Goal: Task Accomplishment & Management: Complete application form

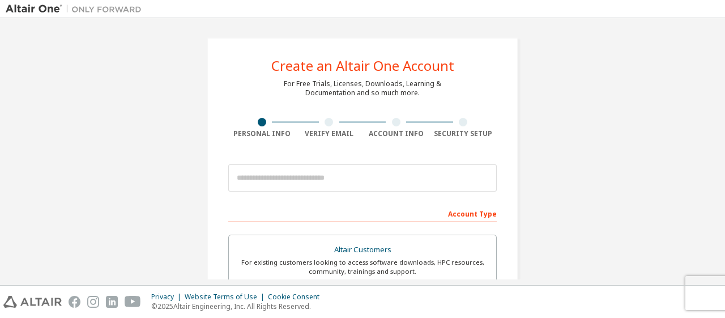
scroll to position [163, 0]
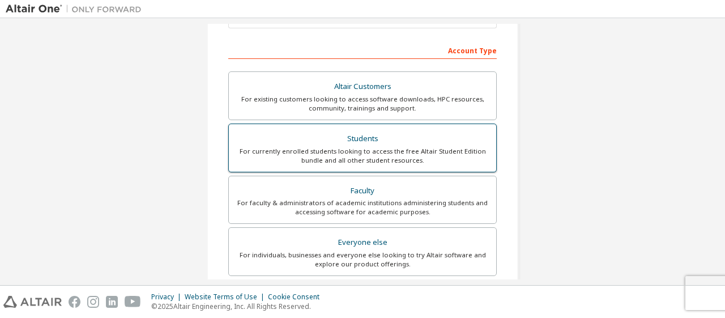
click at [338, 137] on div "Students" at bounding box center [363, 139] width 254 height 16
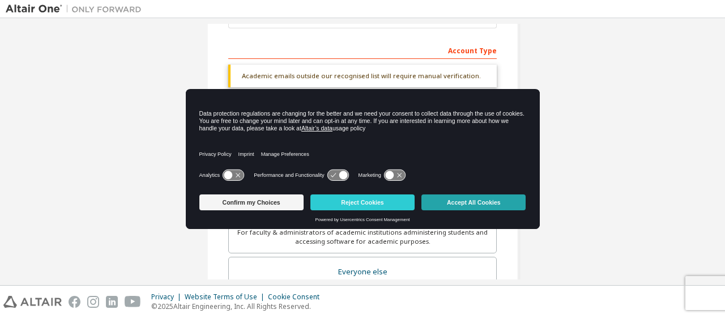
click at [464, 201] on button "Accept All Cookies" at bounding box center [474, 202] width 104 height 16
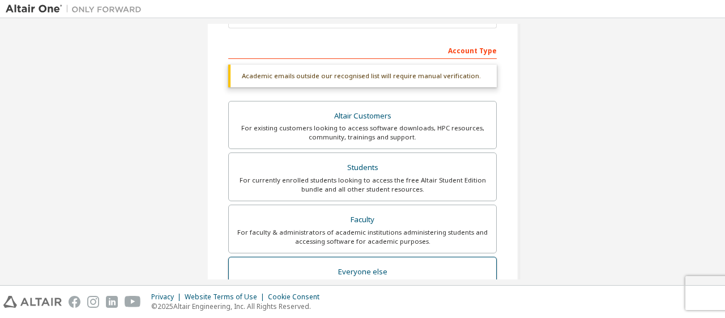
scroll to position [371, 0]
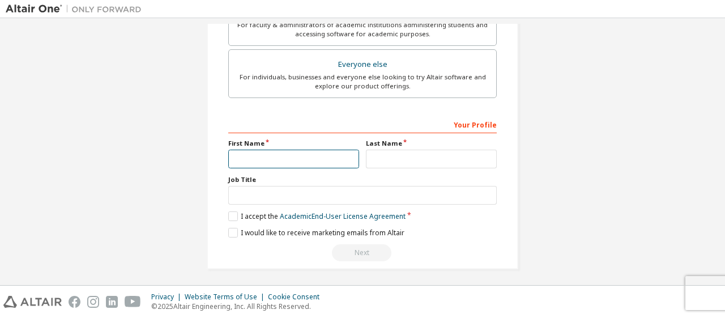
click at [273, 158] on input "text" at bounding box center [293, 159] width 131 height 19
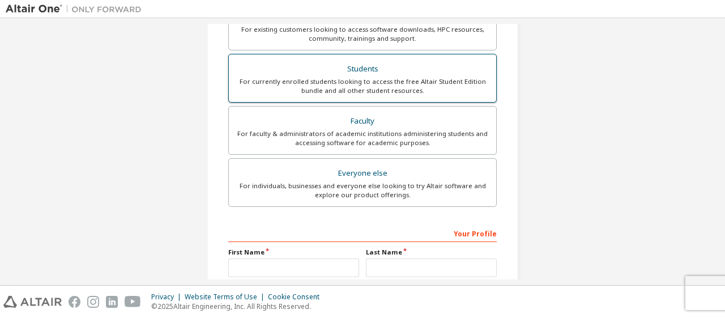
click at [367, 73] on div "Students" at bounding box center [363, 69] width 254 height 16
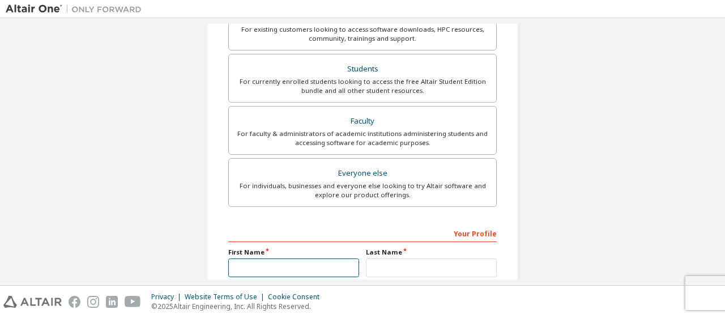
click at [280, 267] on input "text" at bounding box center [293, 267] width 131 height 19
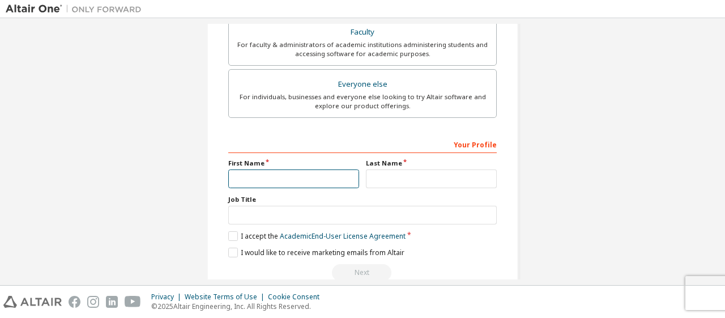
scroll to position [371, 0]
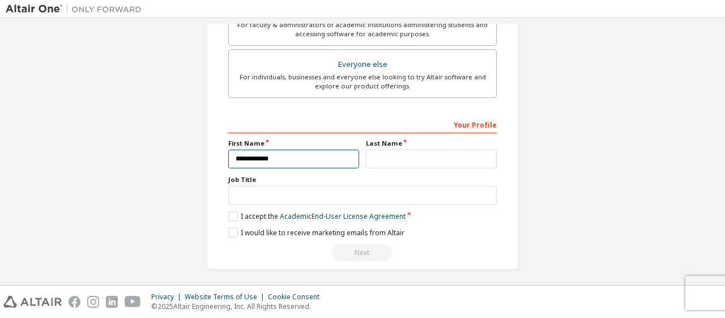
type input "**********"
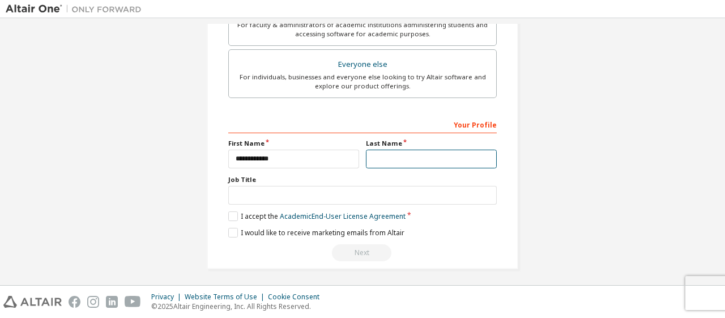
click at [408, 155] on input "text" at bounding box center [431, 159] width 131 height 19
type input "*******"
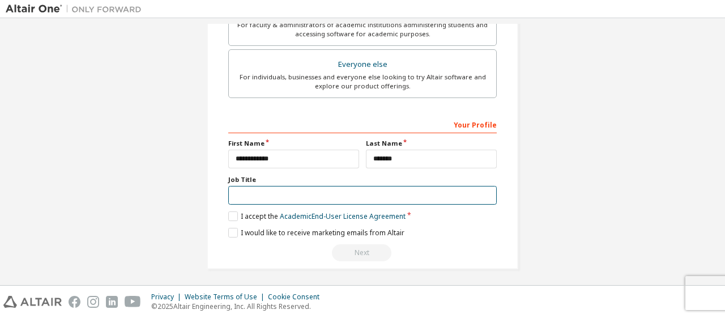
click at [324, 193] on input "text" at bounding box center [362, 195] width 269 height 19
type input "*"
type input "**********"
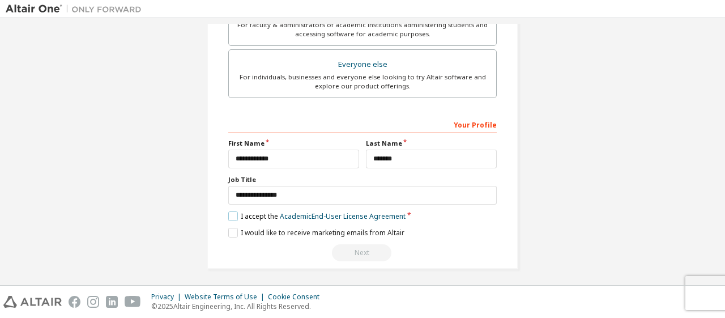
click at [233, 213] on label "I accept the Academic End-User License Agreement" at bounding box center [316, 216] width 177 height 10
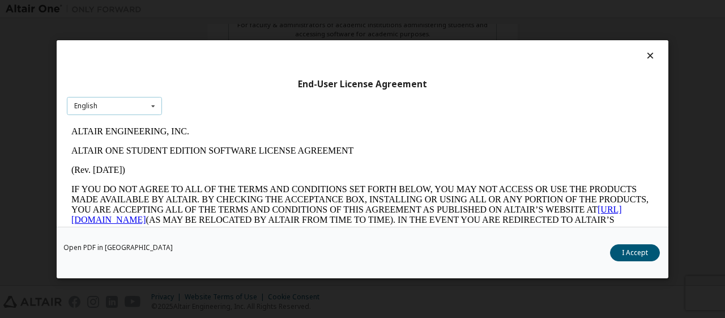
click at [146, 108] on div "English English" at bounding box center [114, 105] width 95 height 19
click at [144, 118] on div "English" at bounding box center [114, 123] width 94 height 18
click at [633, 252] on button "I Accept" at bounding box center [635, 252] width 50 height 17
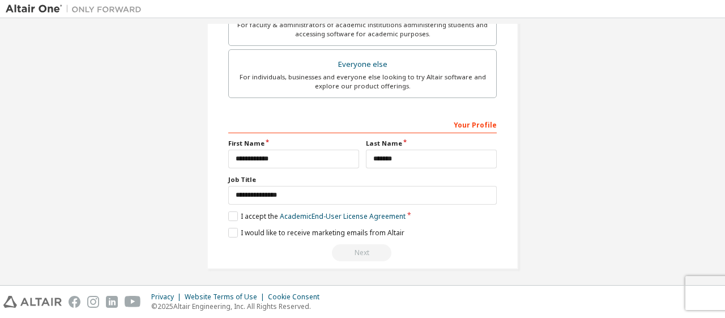
click at [370, 249] on div "Next" at bounding box center [362, 252] width 269 height 17
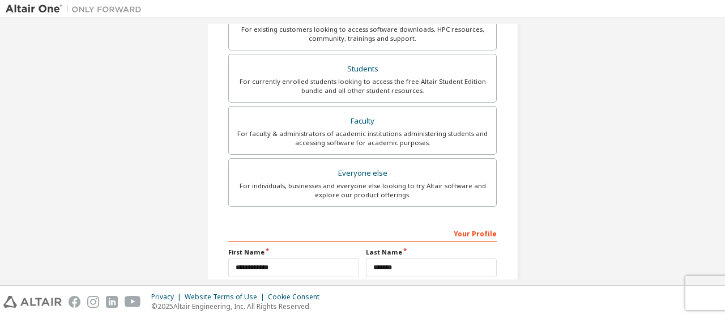
scroll to position [371, 0]
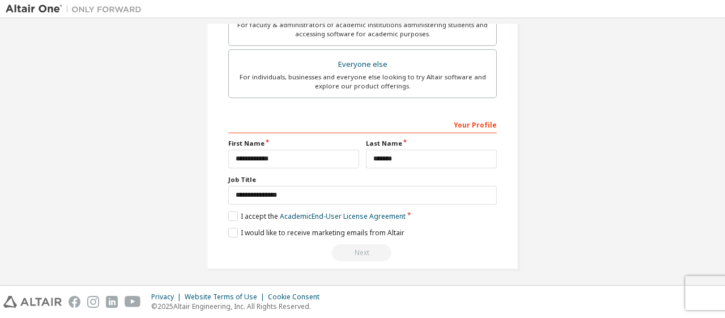
click at [351, 251] on div "Next" at bounding box center [362, 252] width 269 height 17
click at [232, 228] on label "I would like to receive marketing emails from Altair" at bounding box center [316, 233] width 176 height 10
click at [233, 214] on label "I accept the Academic End-User License Agreement" at bounding box center [316, 216] width 177 height 10
click at [236, 229] on label "I would like to receive marketing emails from Altair" at bounding box center [316, 233] width 176 height 10
click at [235, 211] on label "I accept the Academic End-User License Agreement" at bounding box center [316, 216] width 177 height 10
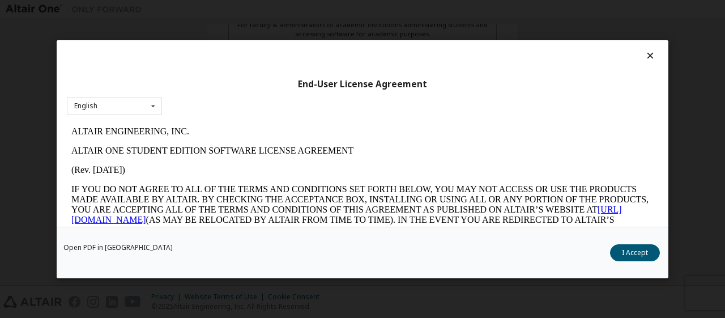
scroll to position [0, 0]
click at [623, 246] on button "I Accept" at bounding box center [635, 252] width 50 height 17
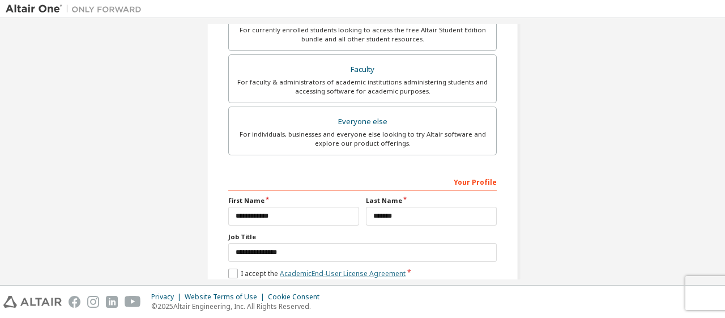
scroll to position [371, 0]
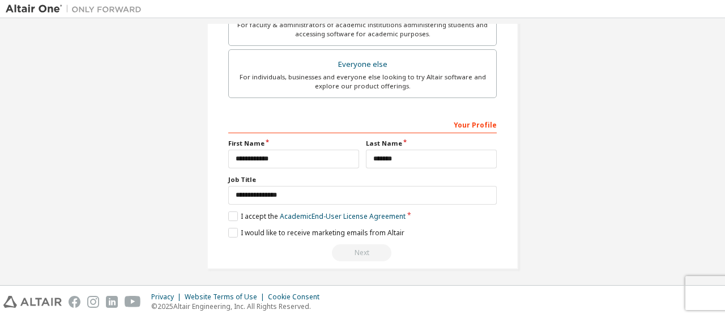
click at [367, 250] on div "Next" at bounding box center [362, 252] width 269 height 17
click at [234, 212] on label "I accept the Academic End-User License Agreement" at bounding box center [316, 216] width 177 height 10
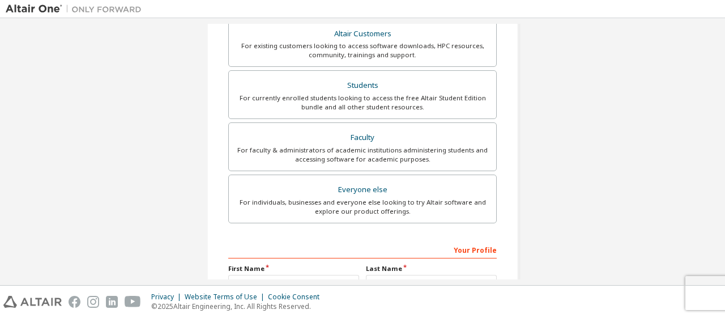
scroll to position [207, 0]
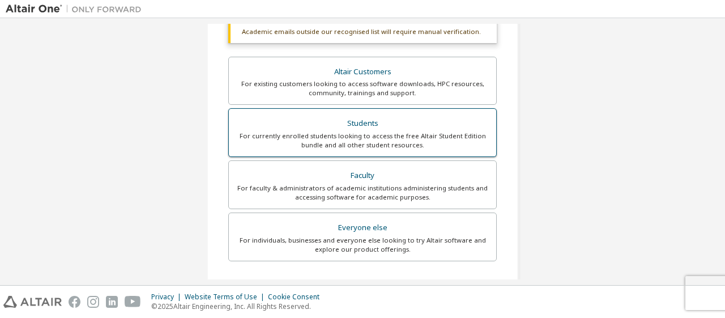
click at [371, 142] on div "For currently enrolled students looking to access the free Altair Student Editi…" at bounding box center [363, 140] width 254 height 18
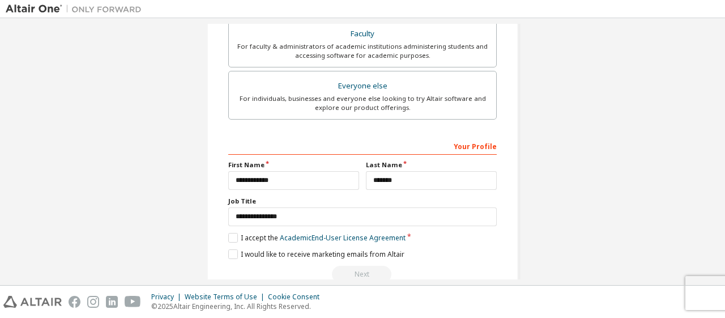
scroll to position [371, 0]
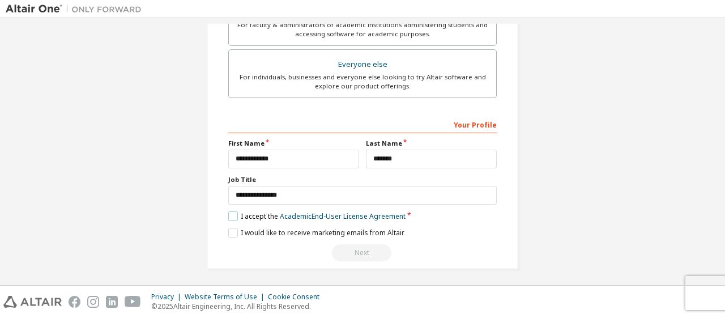
click at [239, 212] on label "I accept the Academic End-User License Agreement" at bounding box center [316, 216] width 177 height 10
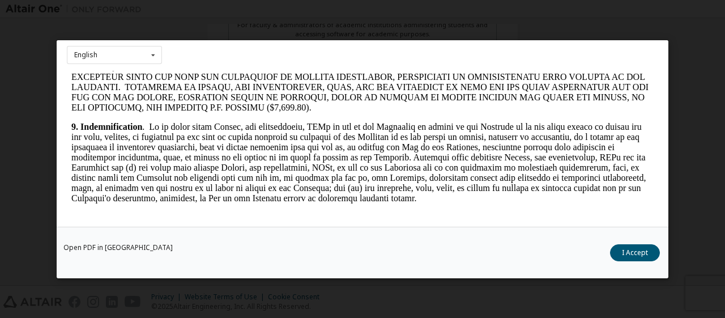
scroll to position [1709, 0]
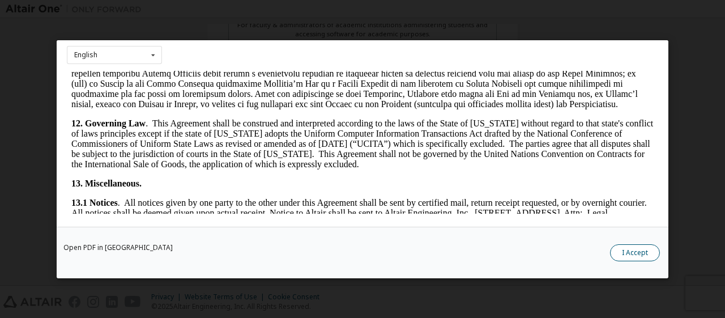
click at [627, 252] on button "I Accept" at bounding box center [635, 252] width 50 height 17
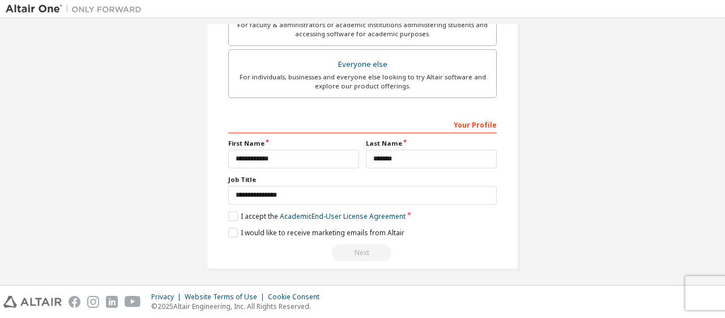
click at [360, 249] on div "Next" at bounding box center [362, 252] width 269 height 17
click at [356, 212] on link "Academic End-User License Agreement" at bounding box center [343, 216] width 126 height 10
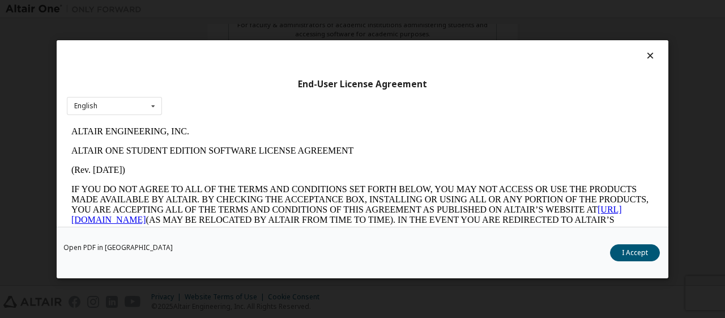
scroll to position [0, 0]
click at [608, 215] on link "[URL][DOMAIN_NAME]" at bounding box center [346, 215] width 551 height 20
click at [609, 210] on link "[URL][DOMAIN_NAME]" at bounding box center [346, 215] width 551 height 20
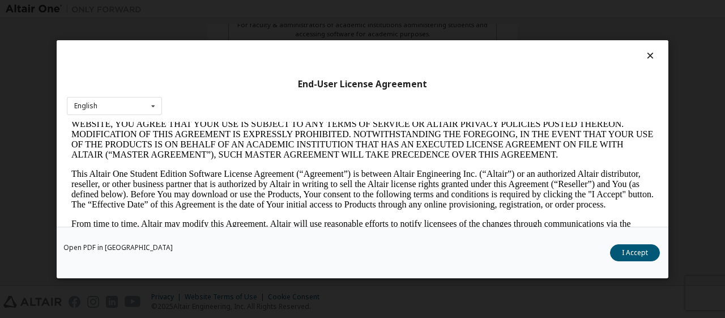
scroll to position [236, 0]
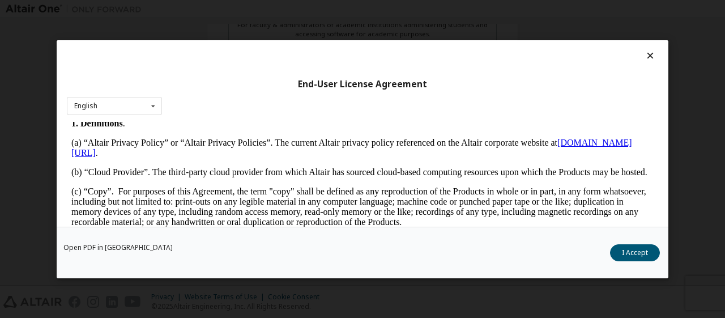
click at [585, 154] on link "[DOMAIN_NAME][URL]" at bounding box center [351, 148] width 561 height 20
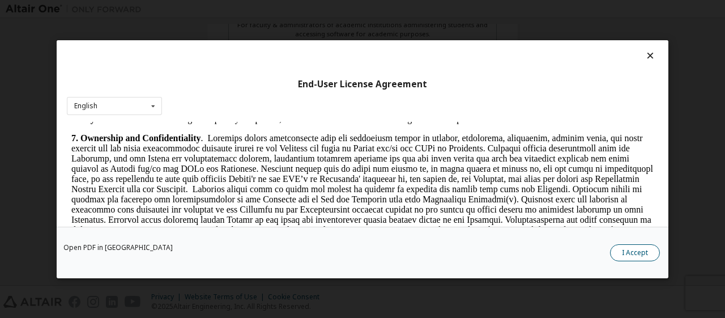
scroll to position [1237, 0]
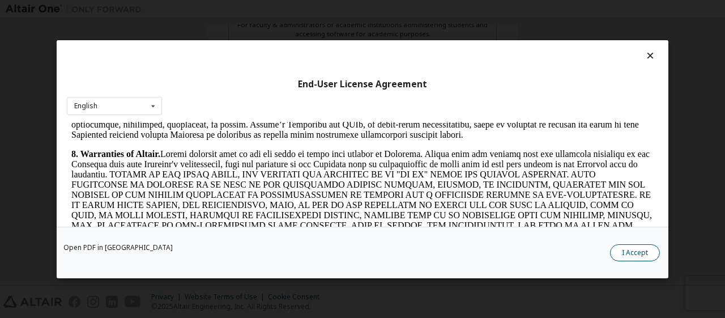
click at [631, 250] on button "I Accept" at bounding box center [635, 252] width 50 height 17
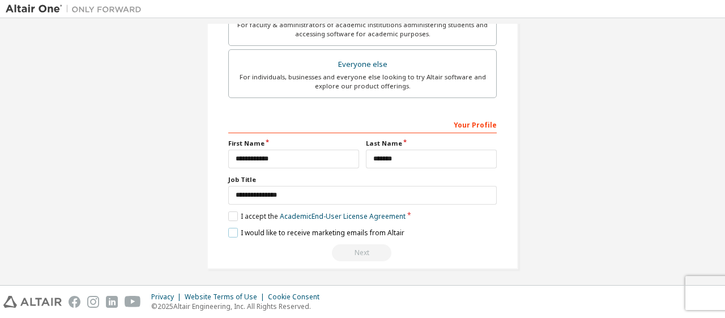
click at [238, 231] on label "I would like to receive marketing emails from Altair" at bounding box center [316, 233] width 176 height 10
click at [253, 215] on label "I accept the Academic End-User License Agreement" at bounding box center [316, 216] width 177 height 10
click at [370, 253] on div "Next" at bounding box center [362, 252] width 269 height 17
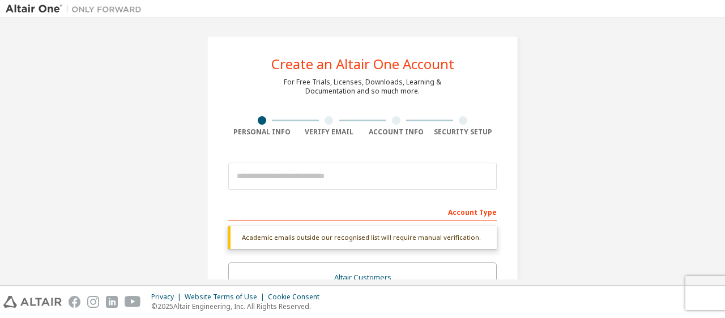
scroll to position [0, 0]
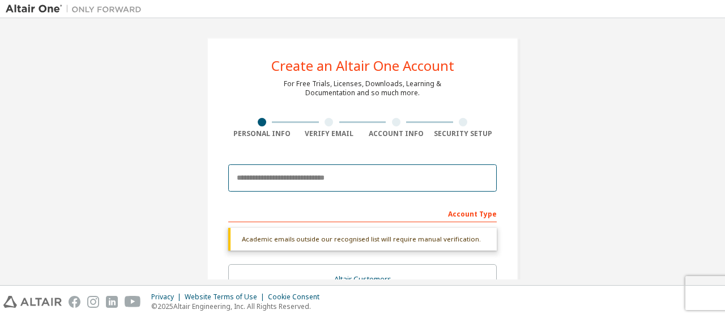
click at [316, 182] on input "email" at bounding box center [362, 177] width 269 height 27
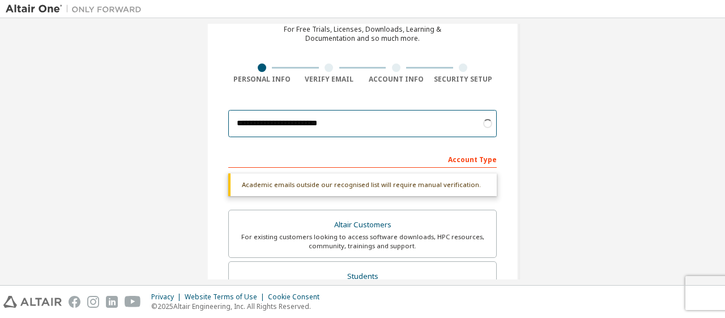
type input "**********"
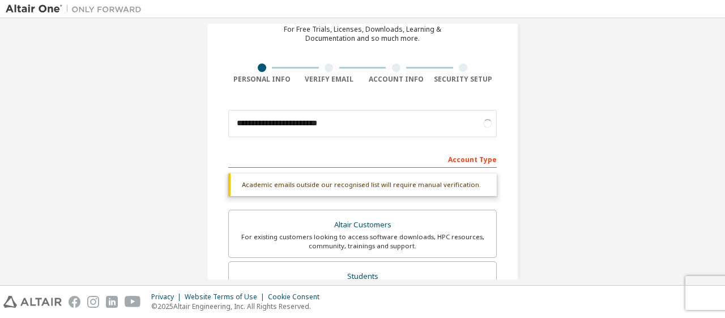
click at [379, 186] on div "Academic emails outside our recognised list will require manual verification." at bounding box center [362, 184] width 269 height 23
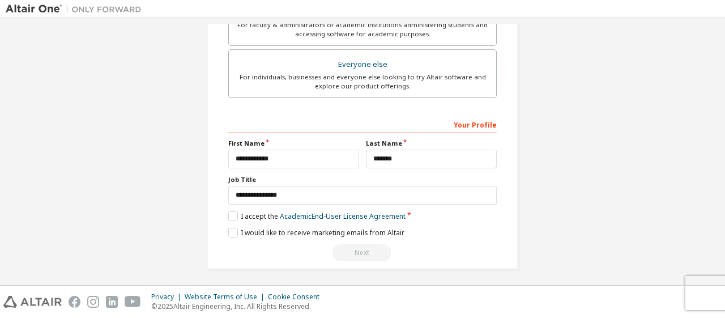
scroll to position [316, 0]
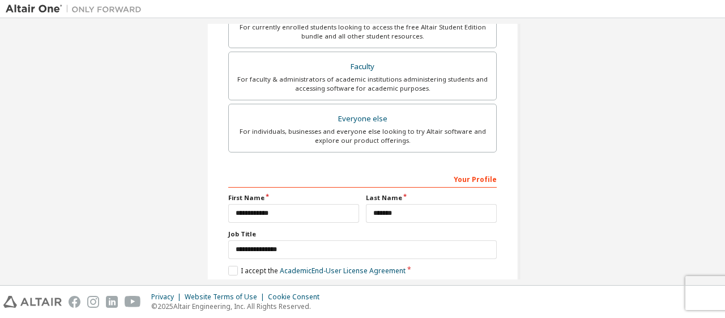
click at [354, 173] on div "Your Profile" at bounding box center [362, 178] width 269 height 18
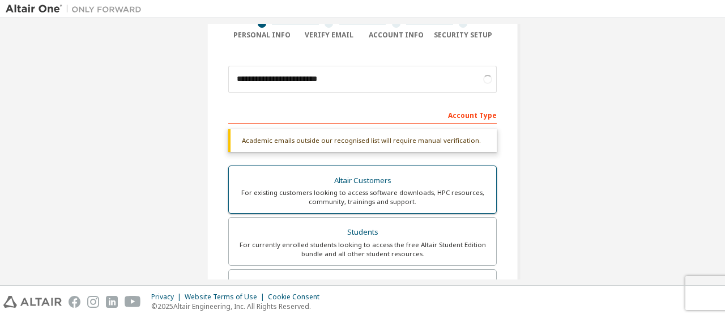
scroll to position [44, 0]
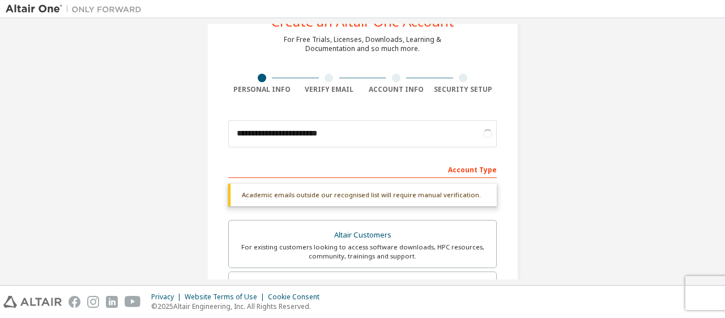
click at [324, 163] on div "Account Type" at bounding box center [362, 169] width 269 height 18
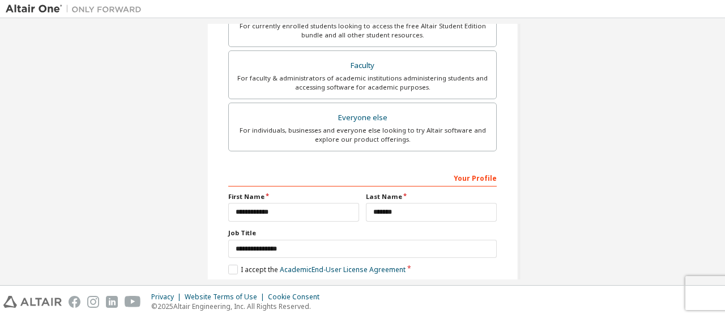
scroll to position [380, 0]
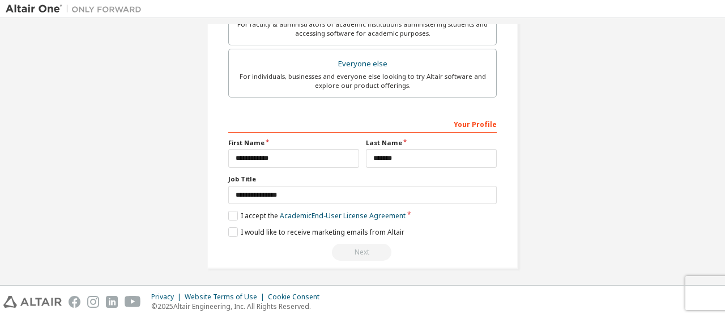
click at [377, 124] on div "Your Profile" at bounding box center [362, 123] width 269 height 18
click at [237, 211] on label "I accept the Academic End-User License Agreement" at bounding box center [316, 216] width 177 height 10
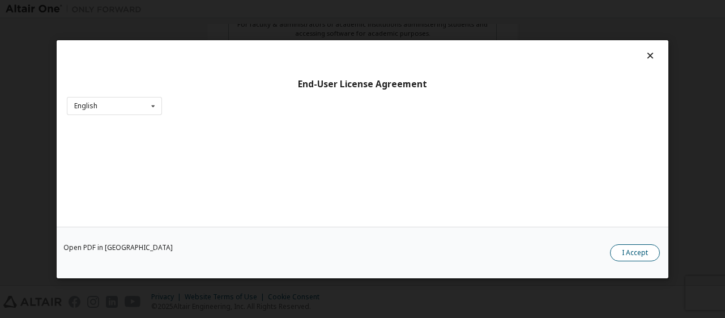
click at [633, 250] on button "I Accept" at bounding box center [635, 252] width 50 height 17
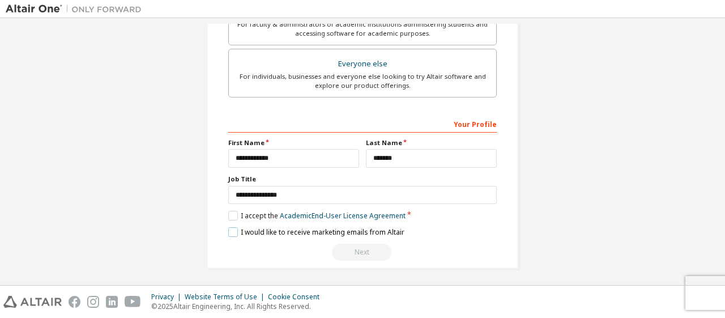
click at [236, 229] on label "I would like to receive marketing emails from Altair" at bounding box center [316, 232] width 176 height 10
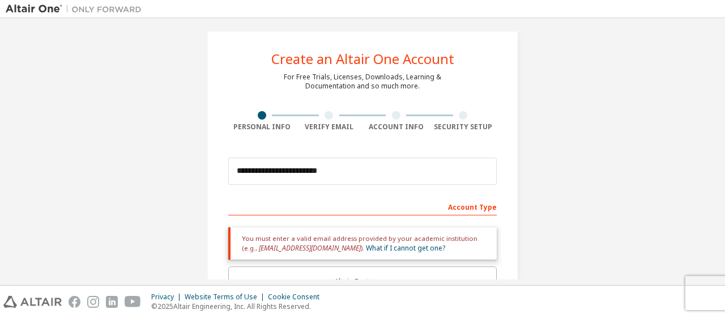
scroll to position [0, 0]
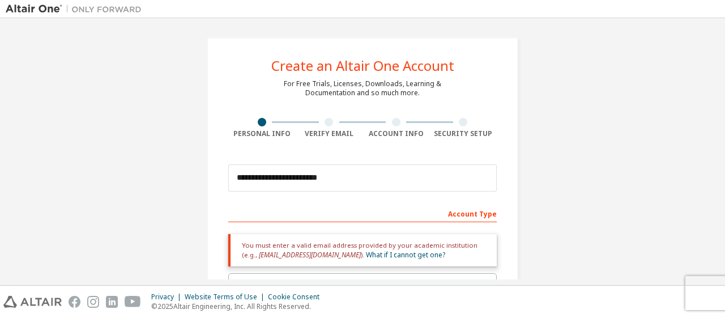
click at [334, 138] on div "Verify Email" at bounding box center [329, 133] width 67 height 9
click at [381, 252] on link "What if I cannot get one?" at bounding box center [405, 255] width 79 height 10
